Goal: Find specific page/section: Find specific page/section

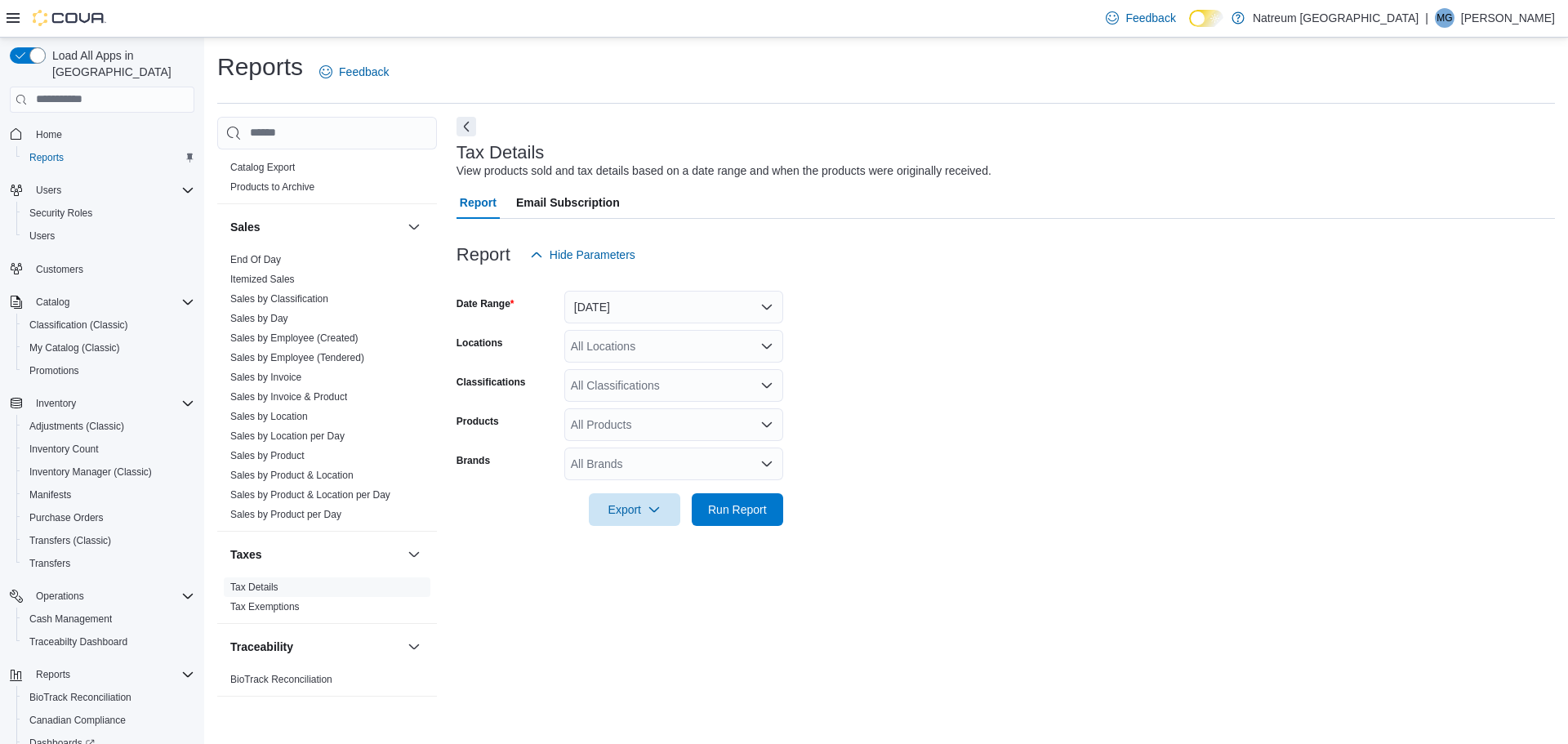
scroll to position [1162, 0]
click at [81, 87] on input "search" at bounding box center [102, 99] width 185 height 26
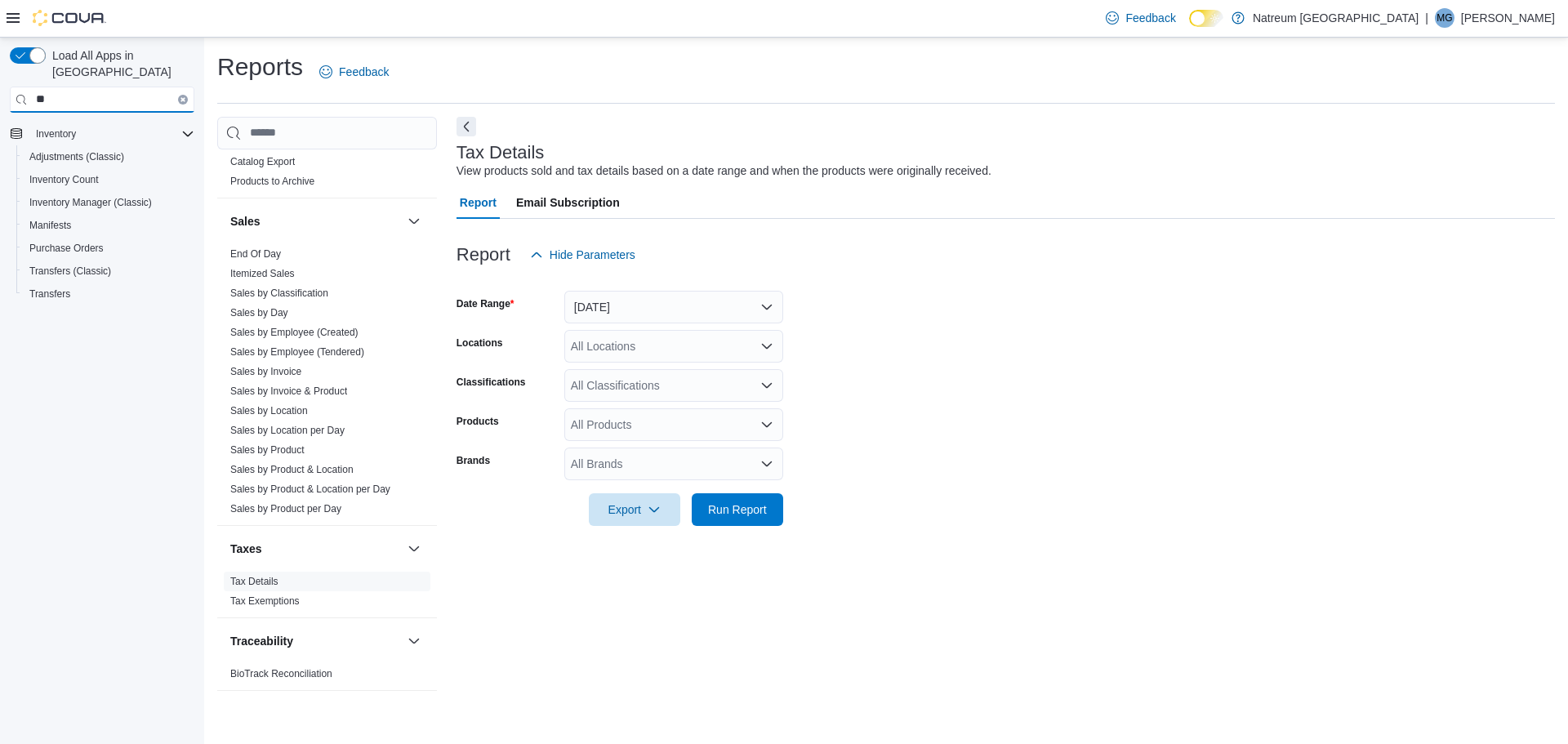
type input "*"
